Goal: Task Accomplishment & Management: Complete application form

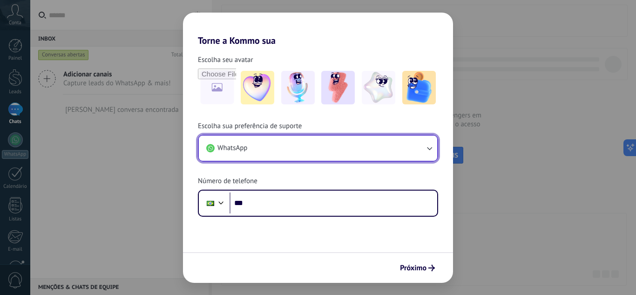
click at [275, 149] on button "WhatsApp" at bounding box center [318, 148] width 238 height 25
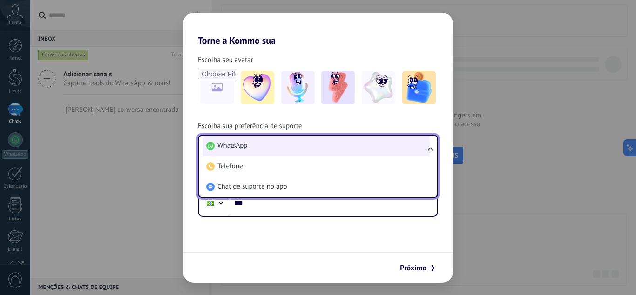
click at [247, 148] on span "WhatsApp" at bounding box center [232, 145] width 30 height 9
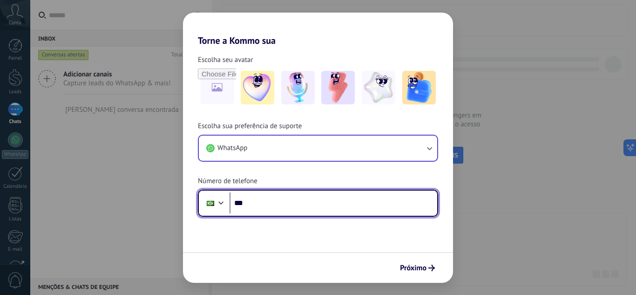
click at [278, 205] on input "***" at bounding box center [334, 202] width 208 height 21
type input "**********"
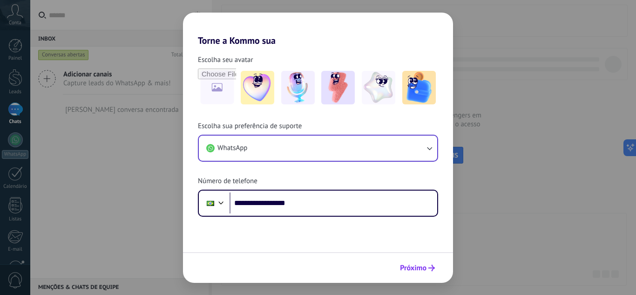
click at [413, 268] on span "Próximo" at bounding box center [413, 267] width 27 height 7
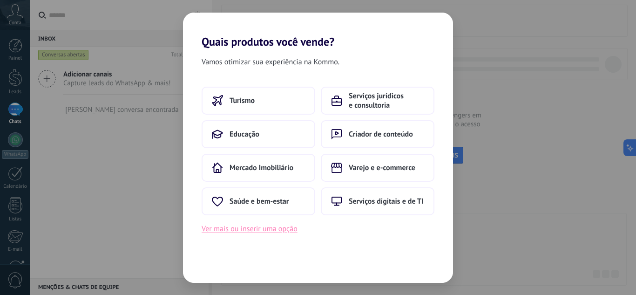
click at [271, 228] on button "Ver mais ou inserir uma opção" at bounding box center [250, 229] width 96 height 12
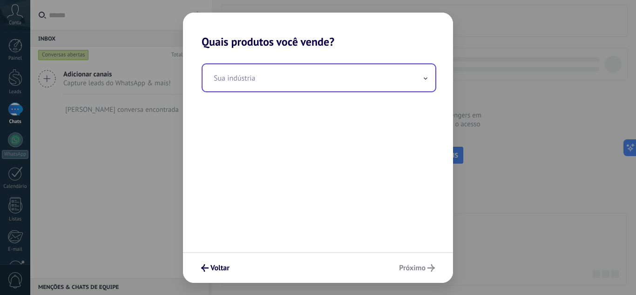
click at [265, 82] on input "text" at bounding box center [319, 77] width 233 height 27
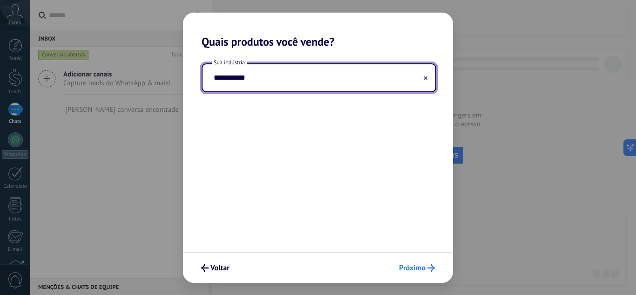
type input "**********"
click at [429, 270] on icon "submit" at bounding box center [430, 267] width 7 height 7
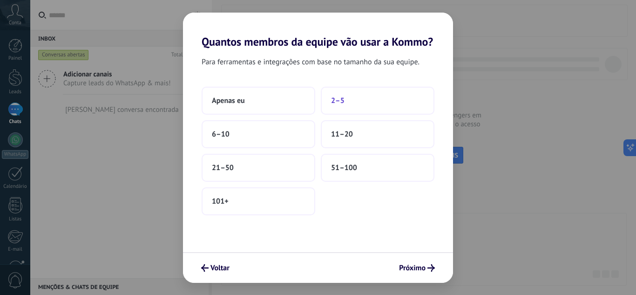
click at [348, 103] on button "2–5" at bounding box center [378, 101] width 114 height 28
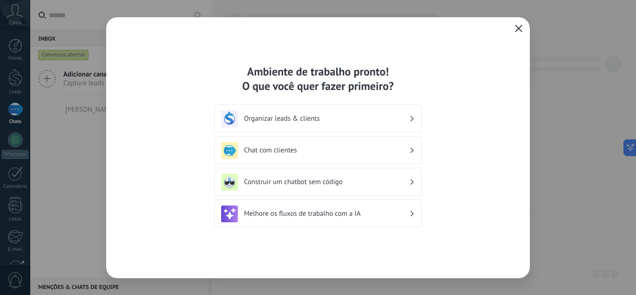
click at [356, 120] on h3 "Organizar leads & clients" at bounding box center [326, 118] width 165 height 9
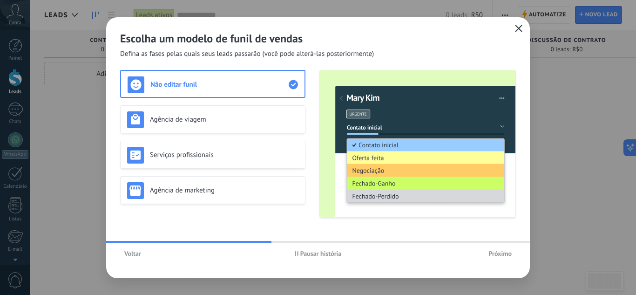
click at [505, 255] on span "Próximo" at bounding box center [499, 253] width 23 height 7
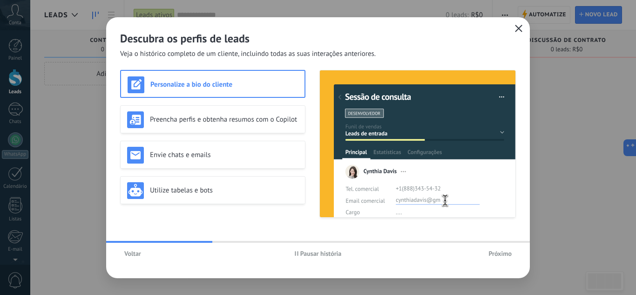
click at [505, 255] on span "Próximo" at bounding box center [499, 253] width 23 height 7
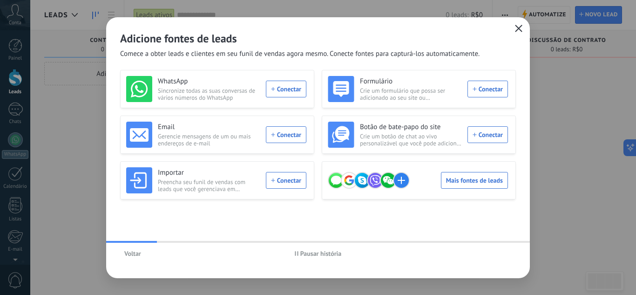
click at [505, 255] on div "Voltar Pausar história" at bounding box center [318, 253] width 424 height 21
click at [518, 27] on icon "button" at bounding box center [518, 28] width 7 height 7
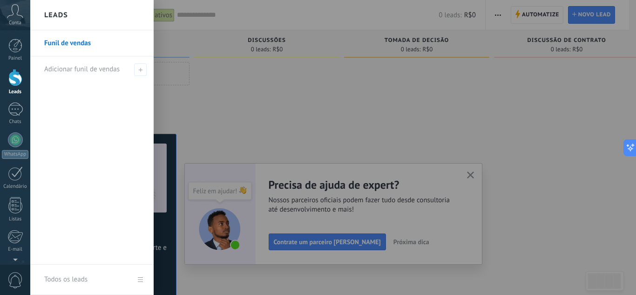
click at [141, 276] on link "Todos os leads" at bounding box center [91, 279] width 123 height 30
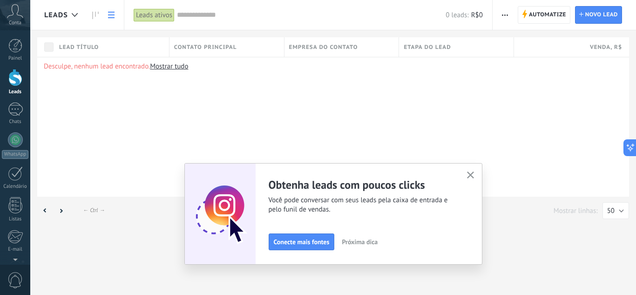
click at [471, 173] on icon "button" at bounding box center [470, 174] width 7 height 7
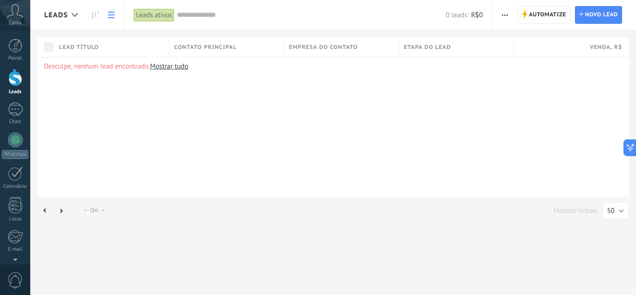
click at [172, 66] on link "Mostrar tudo" at bounding box center [169, 66] width 38 height 9
click at [16, 43] on div at bounding box center [15, 46] width 14 height 14
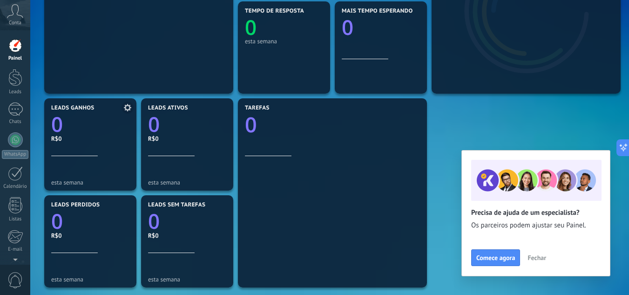
scroll to position [233, 0]
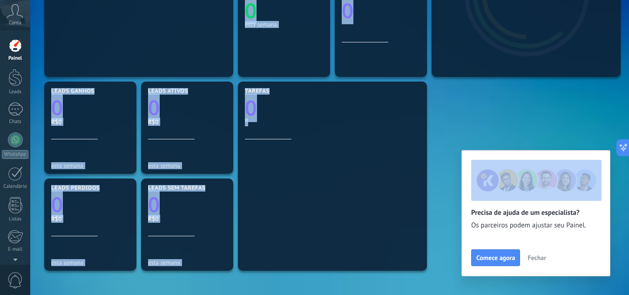
drag, startPoint x: 547, startPoint y: 156, endPoint x: 511, endPoint y: 98, distance: 68.4
click at [537, 256] on span "Fechar" at bounding box center [537, 257] width 19 height 7
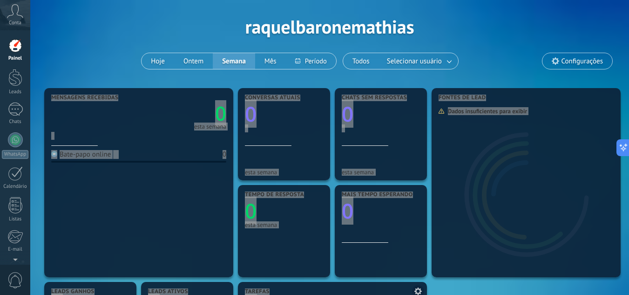
scroll to position [0, 0]
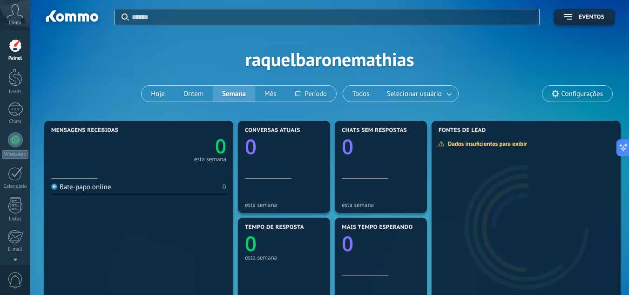
click at [478, 60] on div "Aplicar Eventos raquelbaronemathias Hoje Ontem Semana Mês Todos Selecionar usuá…" at bounding box center [329, 59] width 571 height 118
click at [13, 19] on div "Conta" at bounding box center [15, 15] width 30 height 30
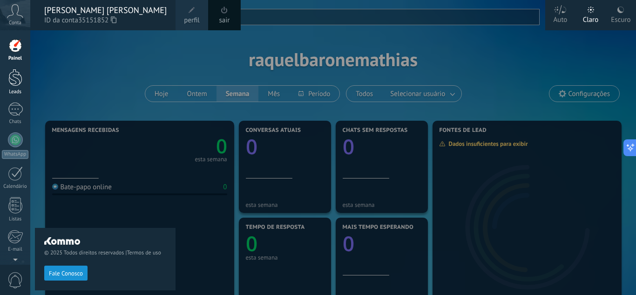
click at [16, 83] on div at bounding box center [15, 77] width 14 height 17
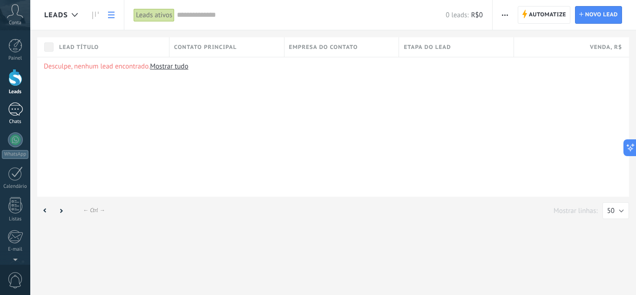
click at [15, 107] on div at bounding box center [15, 109] width 15 height 14
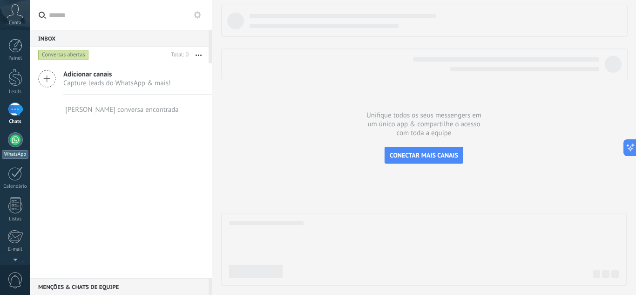
click at [16, 137] on div at bounding box center [15, 139] width 15 height 15
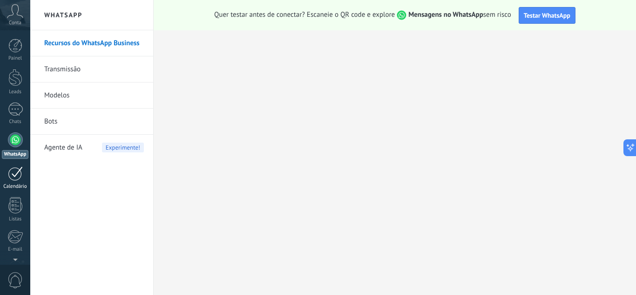
click at [20, 177] on div at bounding box center [15, 173] width 15 height 14
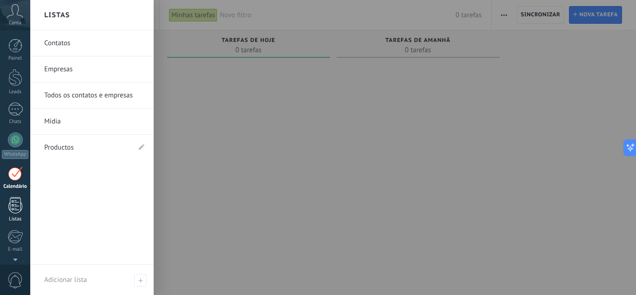
click at [18, 208] on div at bounding box center [15, 205] width 14 height 16
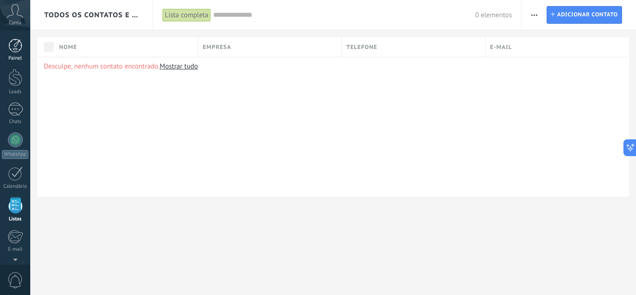
click at [20, 50] on div at bounding box center [15, 46] width 14 height 14
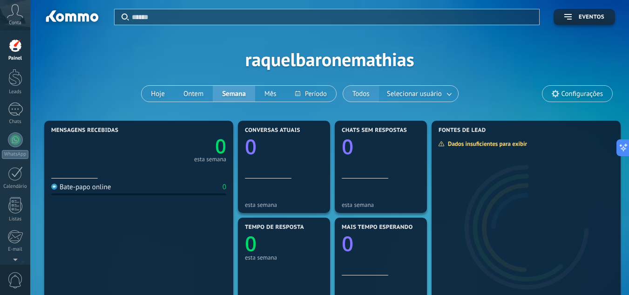
click at [366, 91] on button "Todos" at bounding box center [361, 94] width 36 height 16
click at [427, 93] on span "Selecionar usuário" at bounding box center [414, 94] width 59 height 13
click at [580, 13] on button "Eventos" at bounding box center [584, 17] width 61 height 16
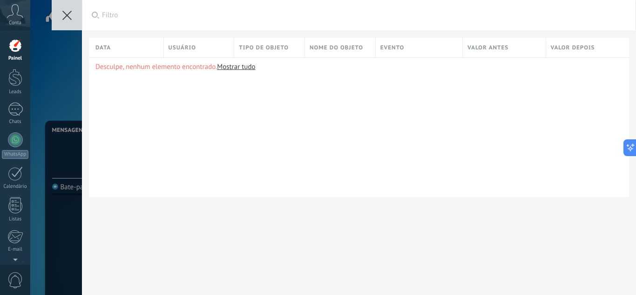
click at [68, 13] on use at bounding box center [66, 15] width 9 height 9
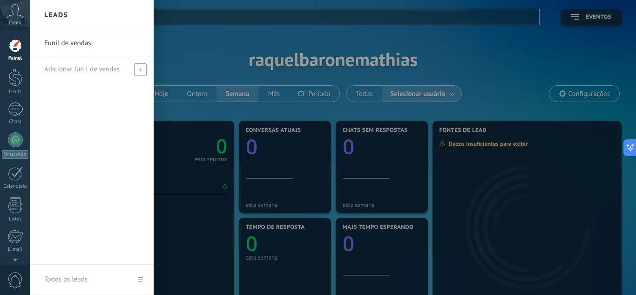
click at [135, 68] on span at bounding box center [140, 69] width 13 height 13
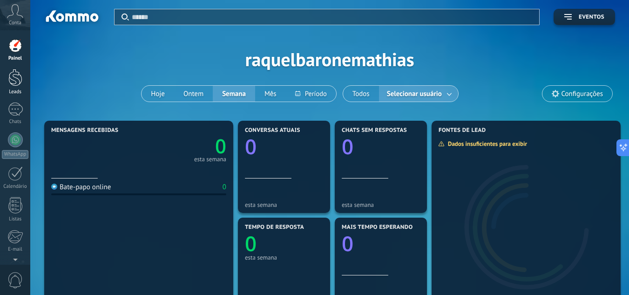
click at [8, 81] on div at bounding box center [15, 77] width 14 height 17
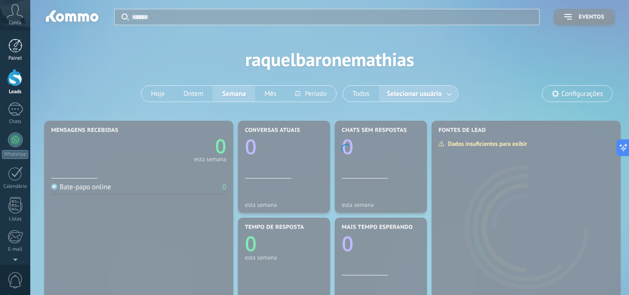
click at [10, 47] on div at bounding box center [15, 46] width 14 height 14
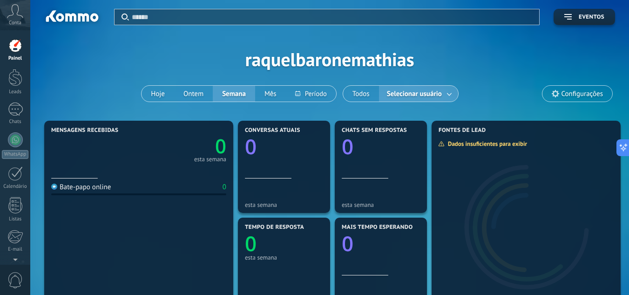
click at [8, 18] on div "Conta" at bounding box center [15, 15] width 30 height 30
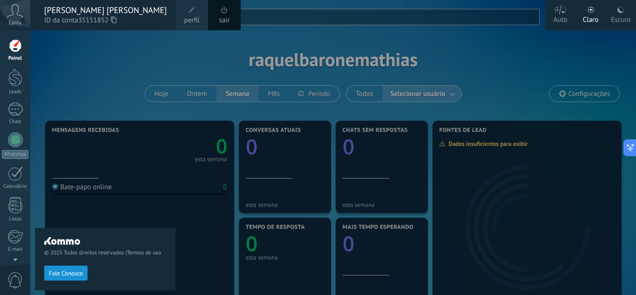
click at [73, 59] on div "© 2025 Todos direitos reservados | Termos de uso Fale Conosco" at bounding box center [105, 162] width 141 height 264
